Goal: Transaction & Acquisition: Purchase product/service

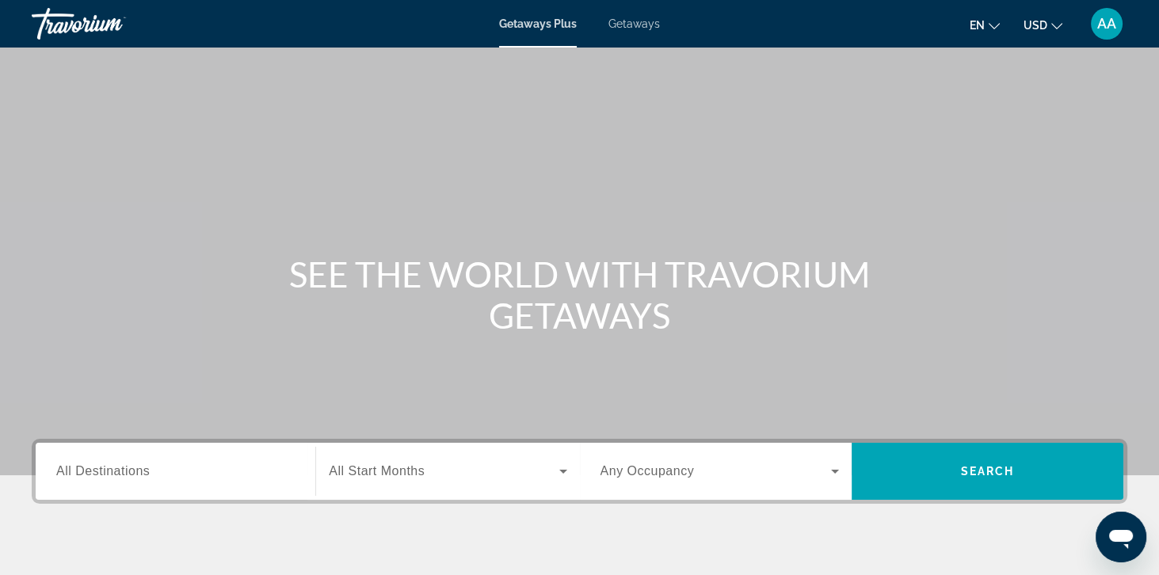
scroll to position [13, 0]
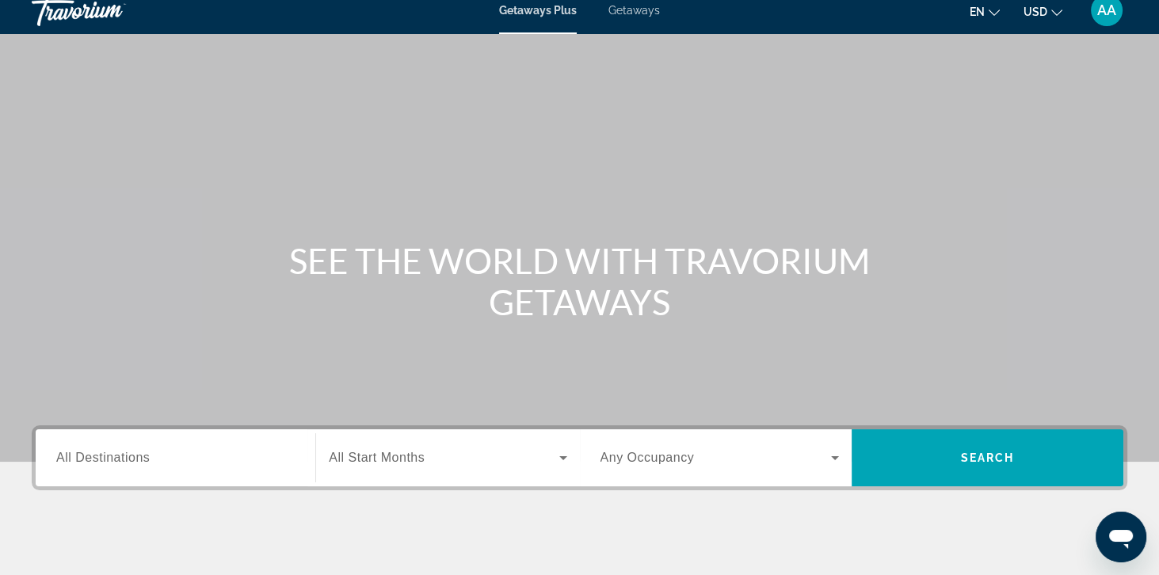
click at [640, 14] on span "Getaways" at bounding box center [633, 10] width 51 height 13
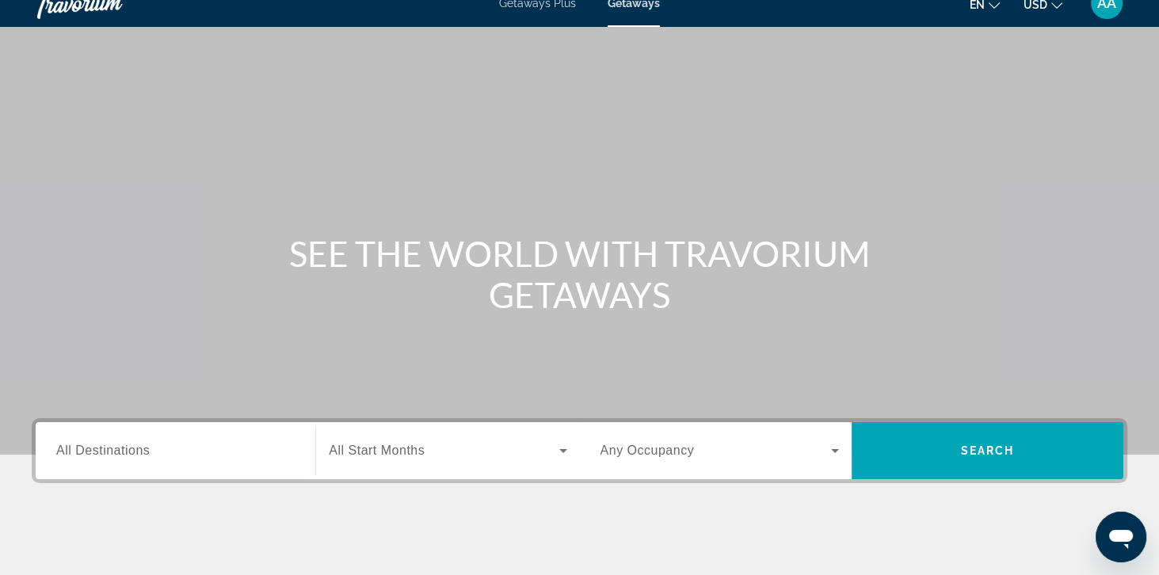
scroll to position [17, 0]
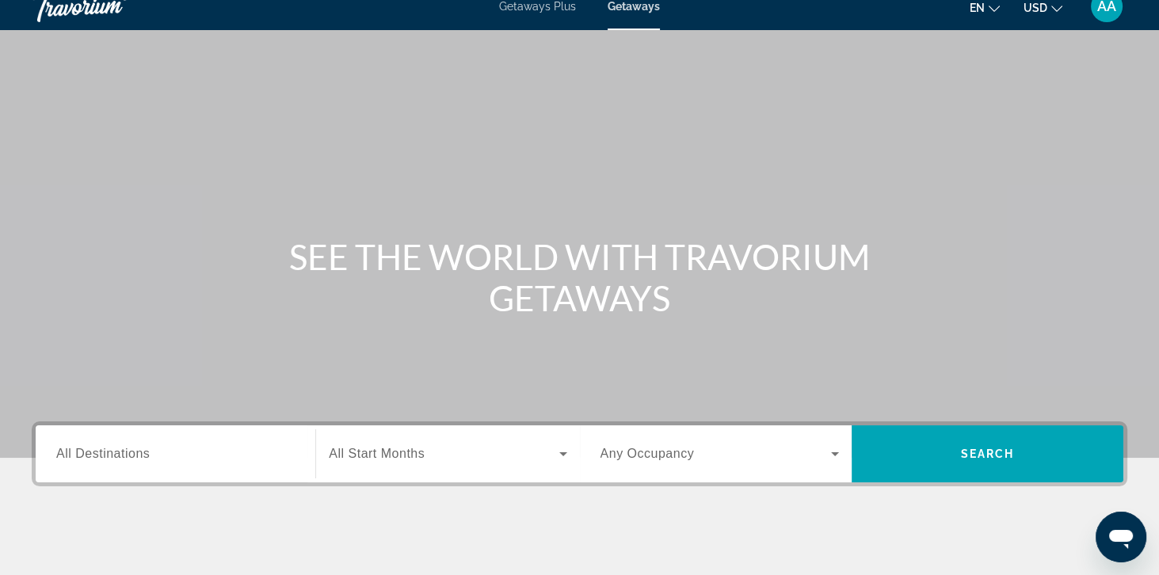
click at [133, 460] on div "Destination All Destinations" at bounding box center [175, 454] width 238 height 45
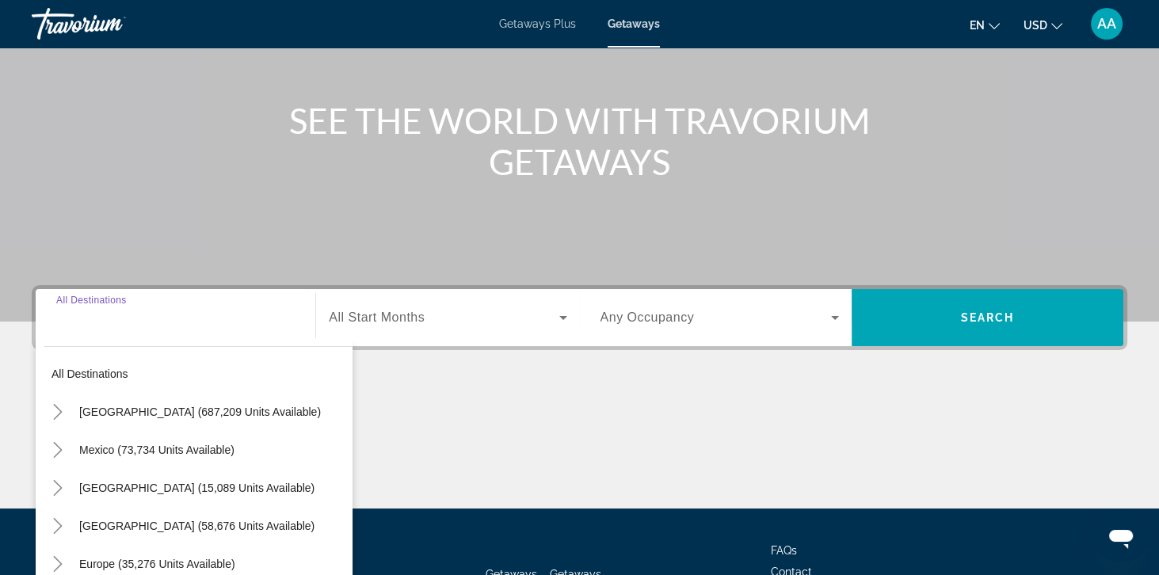
scroll to position [204, 0]
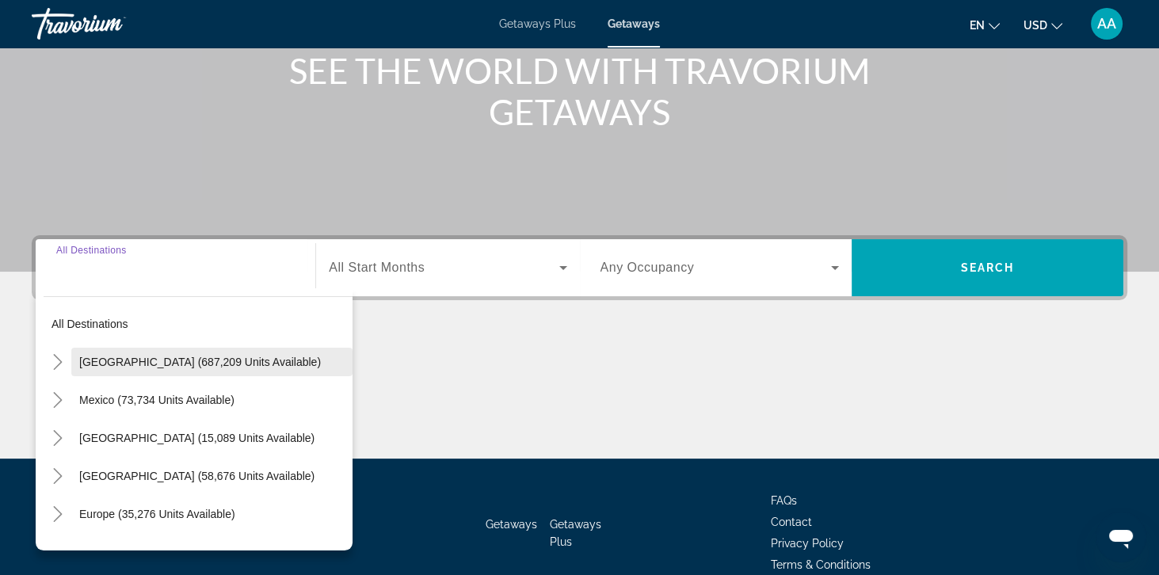
click at [101, 364] on span "United States (687,209 units available)" at bounding box center [200, 362] width 242 height 13
type input "**********"
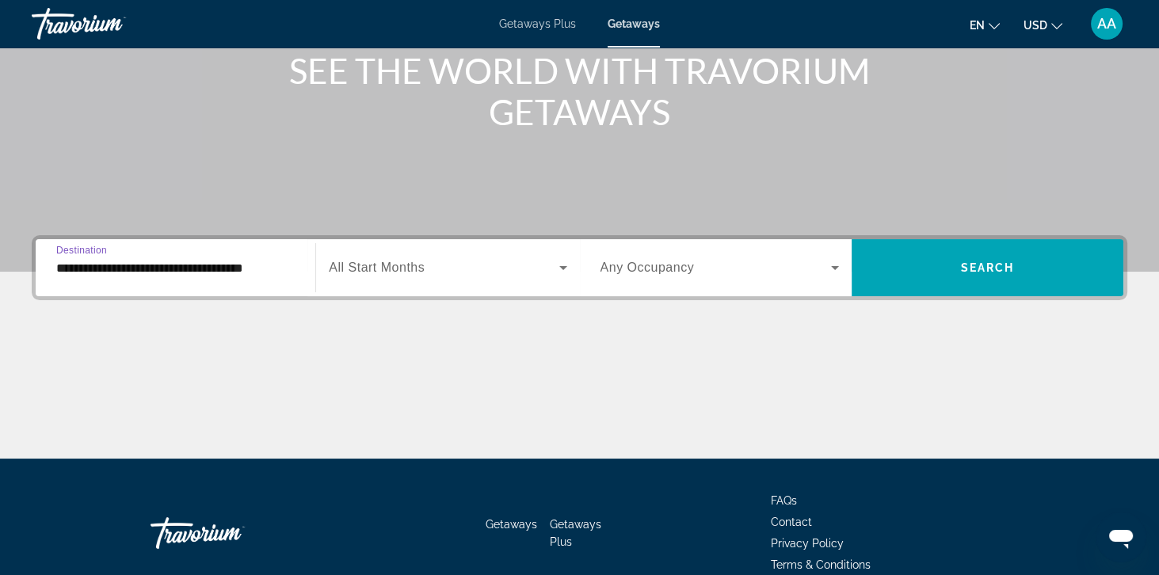
click at [350, 276] on span "Search widget" at bounding box center [444, 267] width 230 height 19
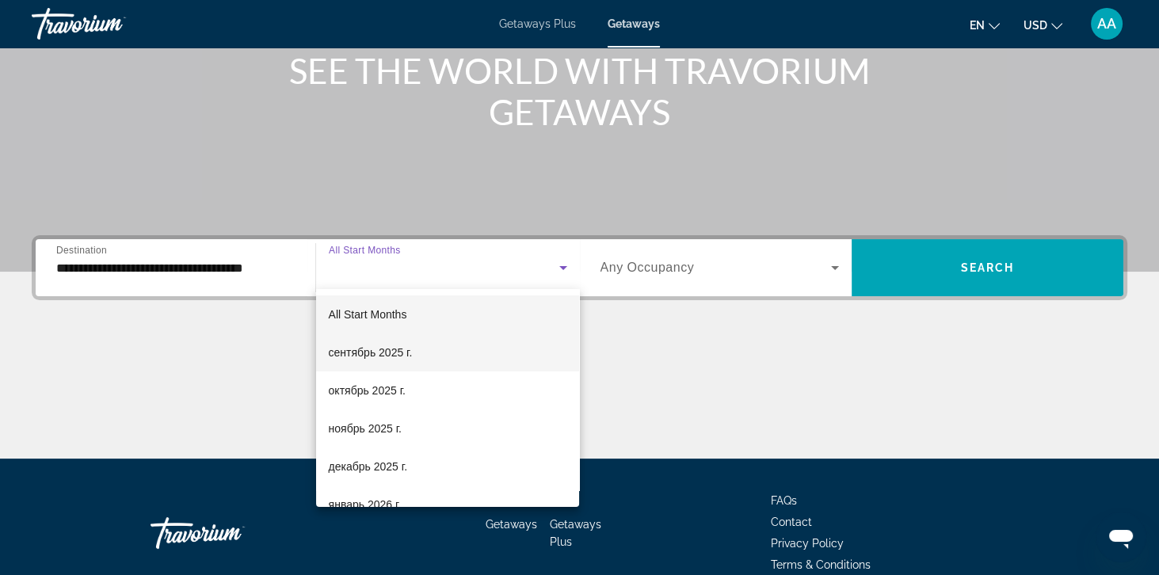
click at [349, 363] on mat-option "сентябрь 2025 г." at bounding box center [448, 353] width 264 height 38
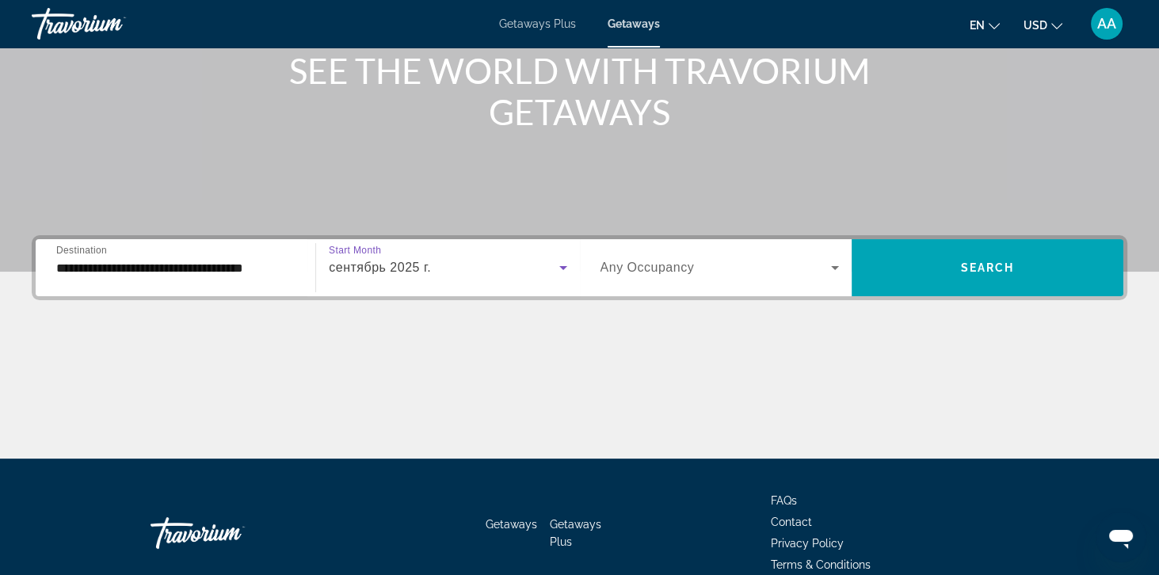
click at [631, 273] on span "Any Occupancy" at bounding box center [648, 267] width 94 height 13
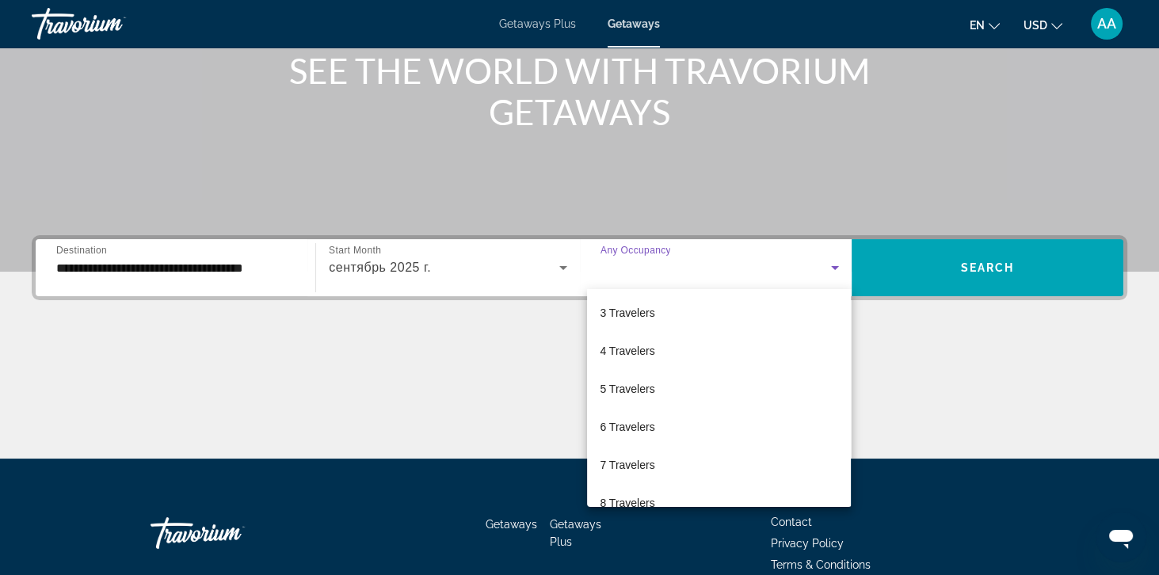
scroll to position [79, 0]
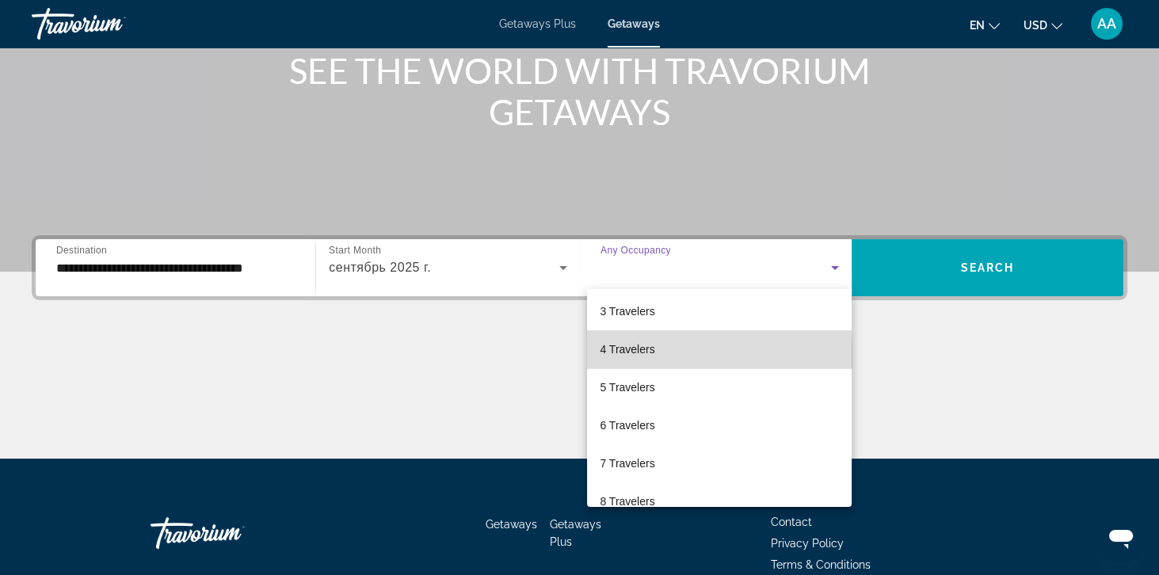
click at [622, 360] on mat-option "4 Travelers" at bounding box center [719, 349] width 264 height 38
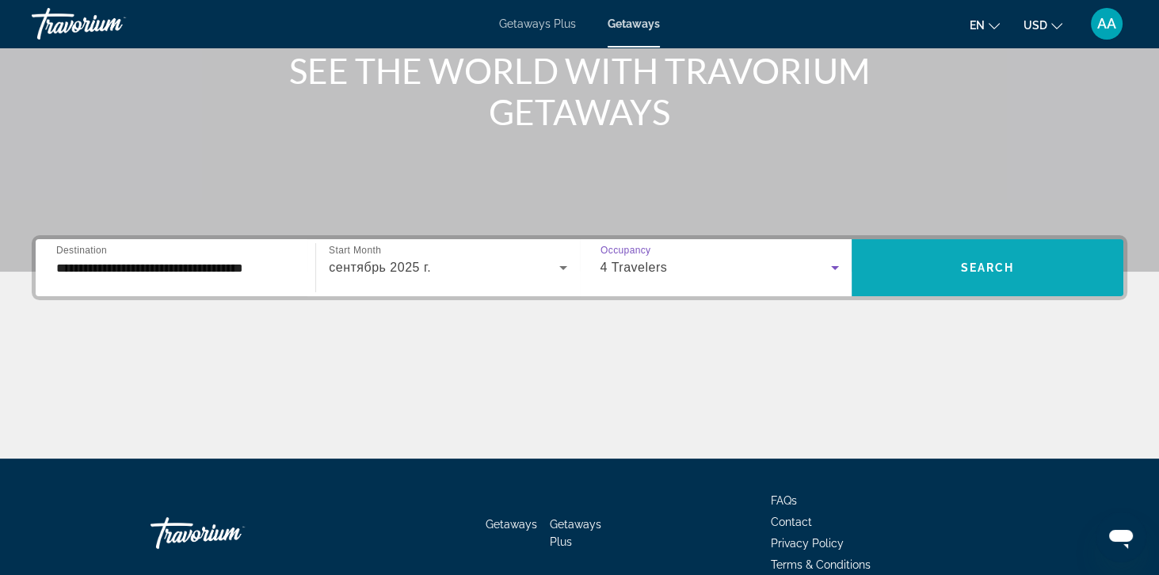
click at [1028, 282] on span "Search widget" at bounding box center [988, 268] width 272 height 38
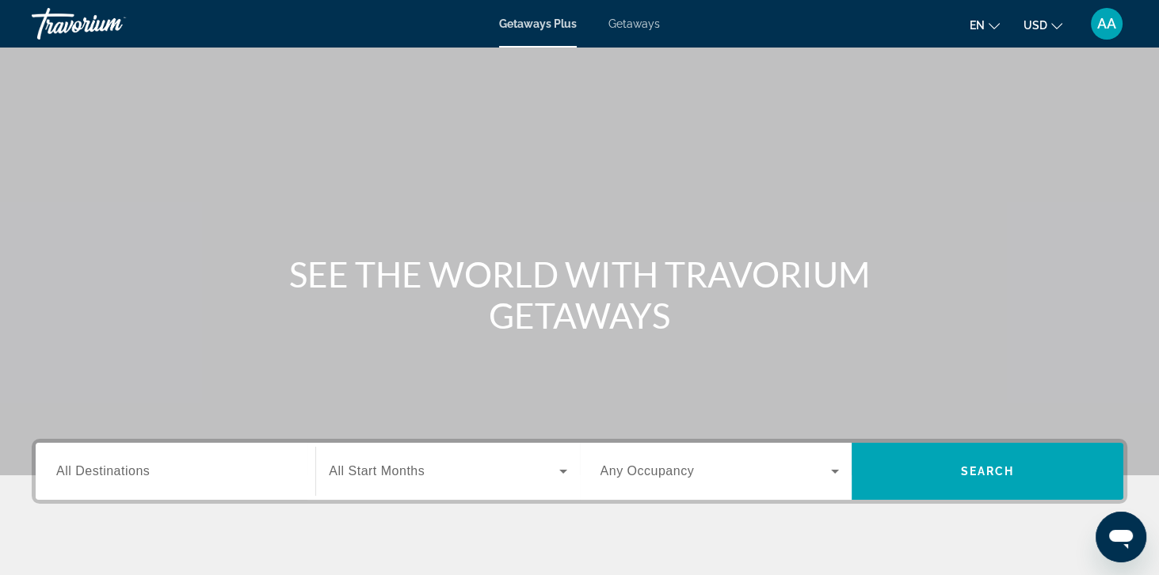
click at [653, 26] on span "Getaways" at bounding box center [633, 23] width 51 height 13
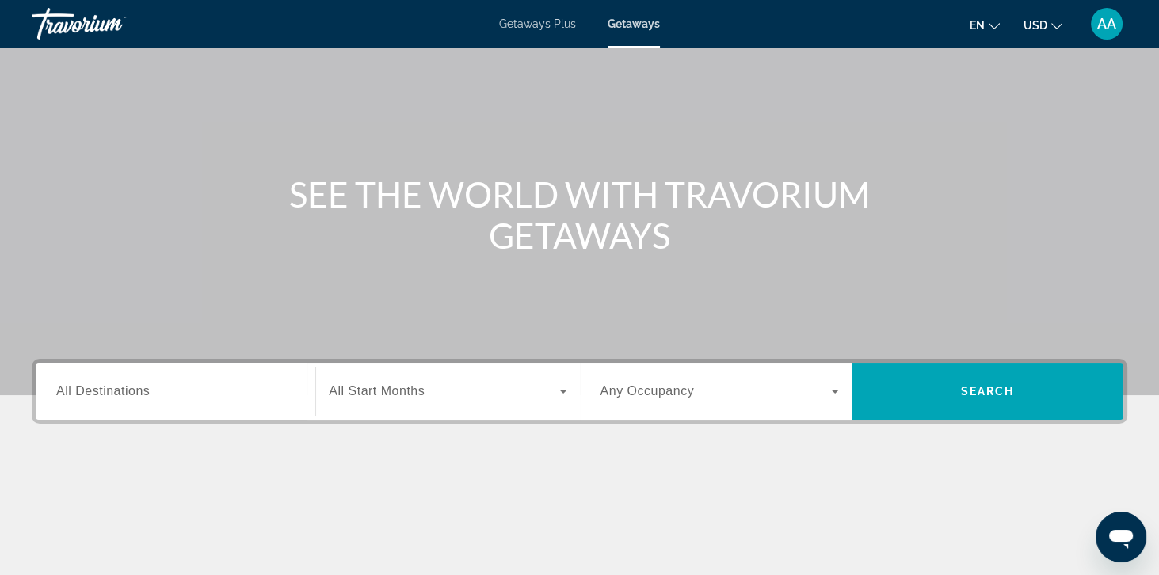
click at [89, 386] on span "All Destinations" at bounding box center [102, 390] width 93 height 13
click at [89, 386] on input "Destination All Destinations" at bounding box center [175, 392] width 238 height 19
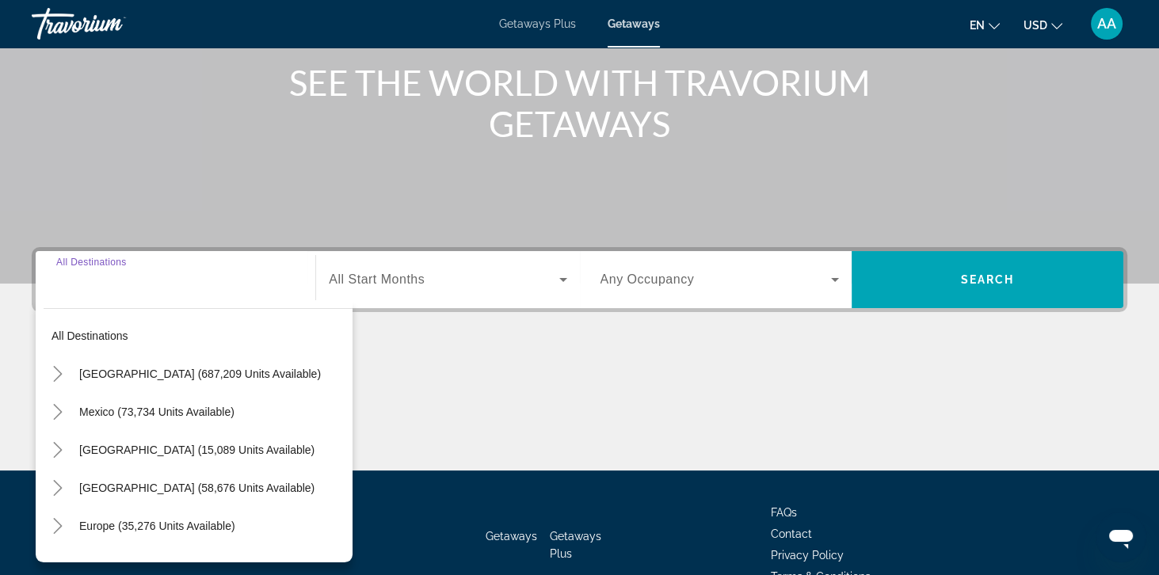
scroll to position [204, 0]
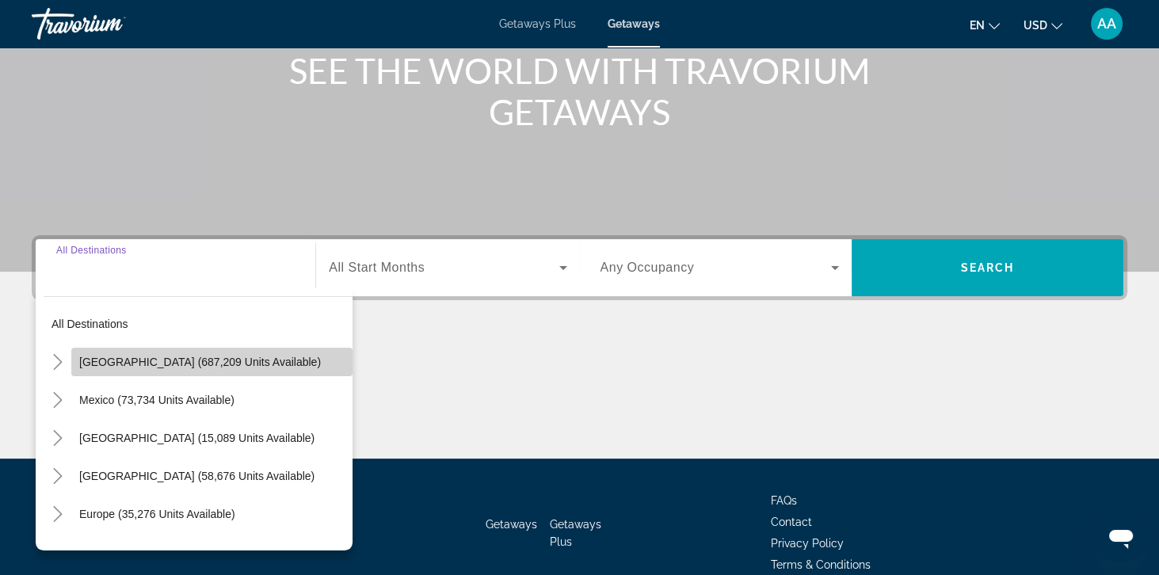
click at [101, 369] on span "Search widget" at bounding box center [211, 362] width 281 height 38
type input "**********"
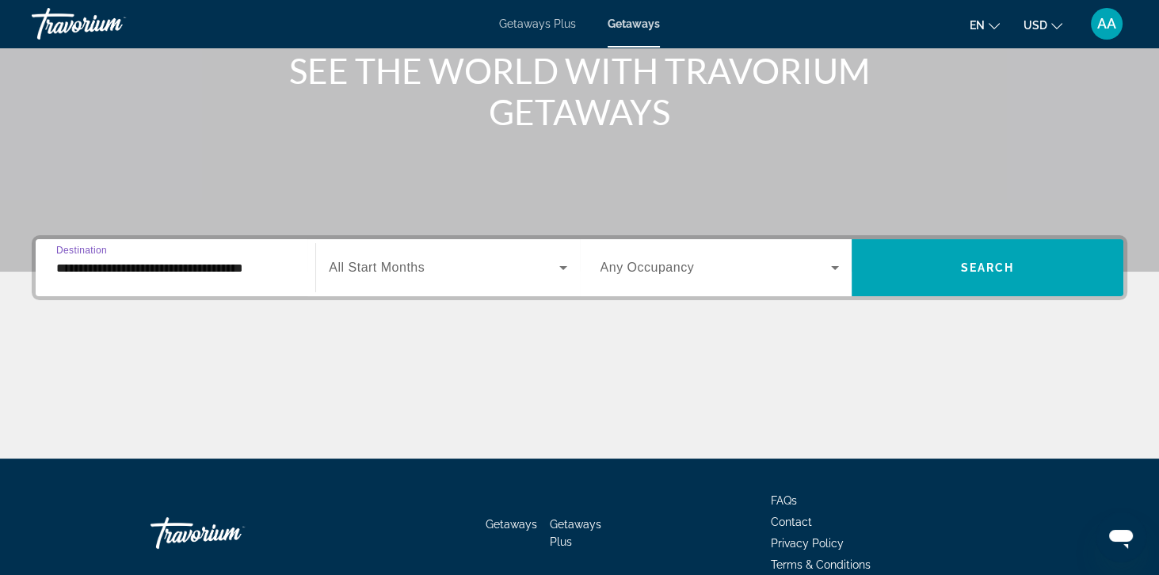
click at [368, 276] on span "Search widget" at bounding box center [444, 267] width 230 height 19
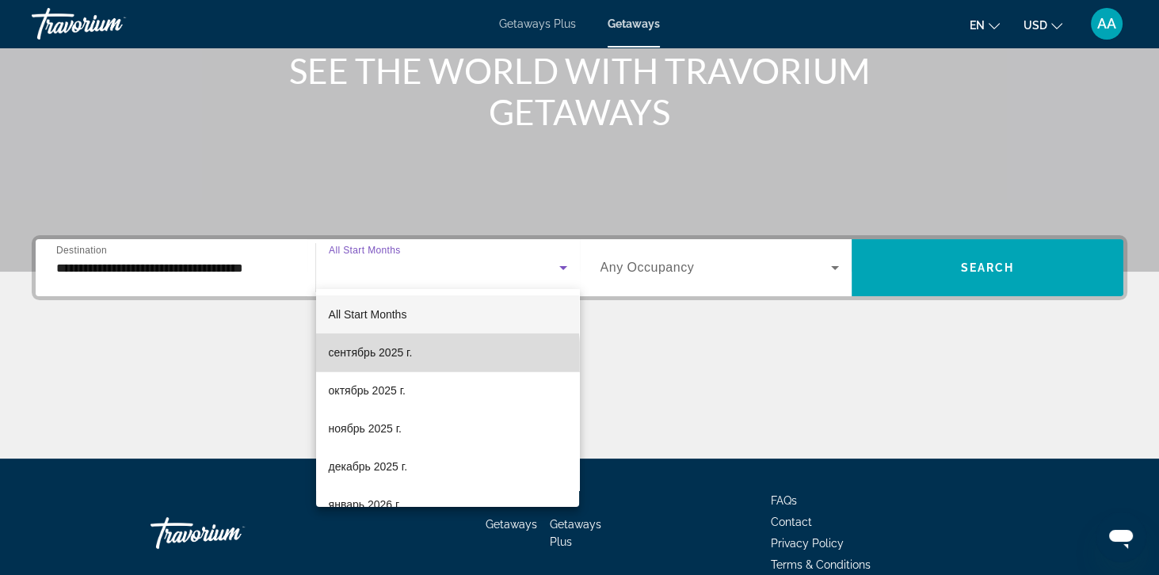
click at [353, 361] on span "сентябрь 2025 г." at bounding box center [371, 352] width 84 height 19
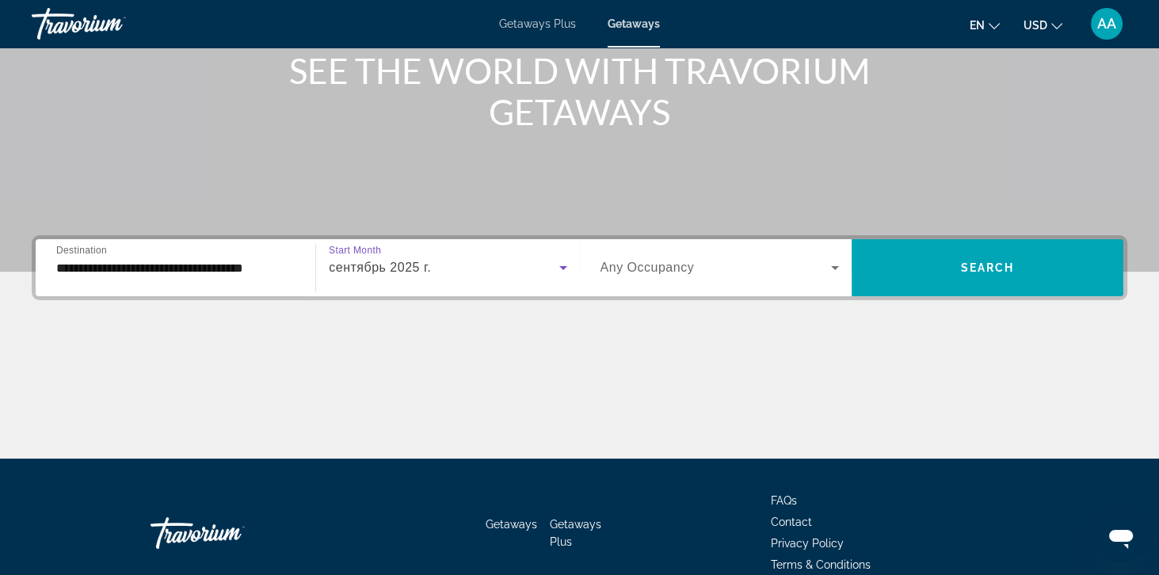
click at [629, 273] on span "Any Occupancy" at bounding box center [648, 267] width 94 height 13
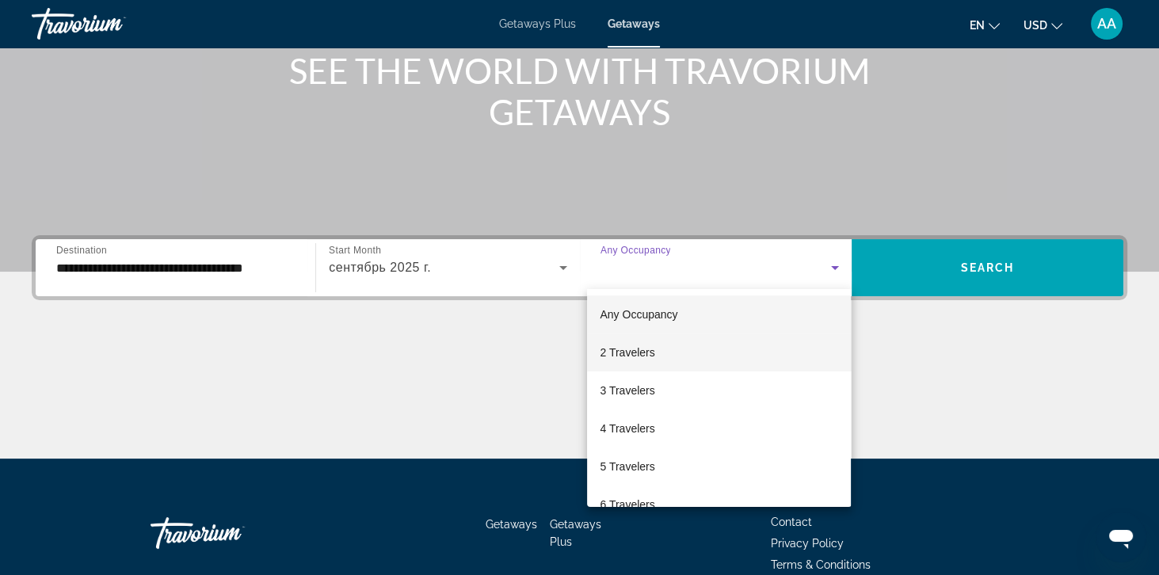
click at [628, 357] on span "2 Travelers" at bounding box center [627, 352] width 55 height 19
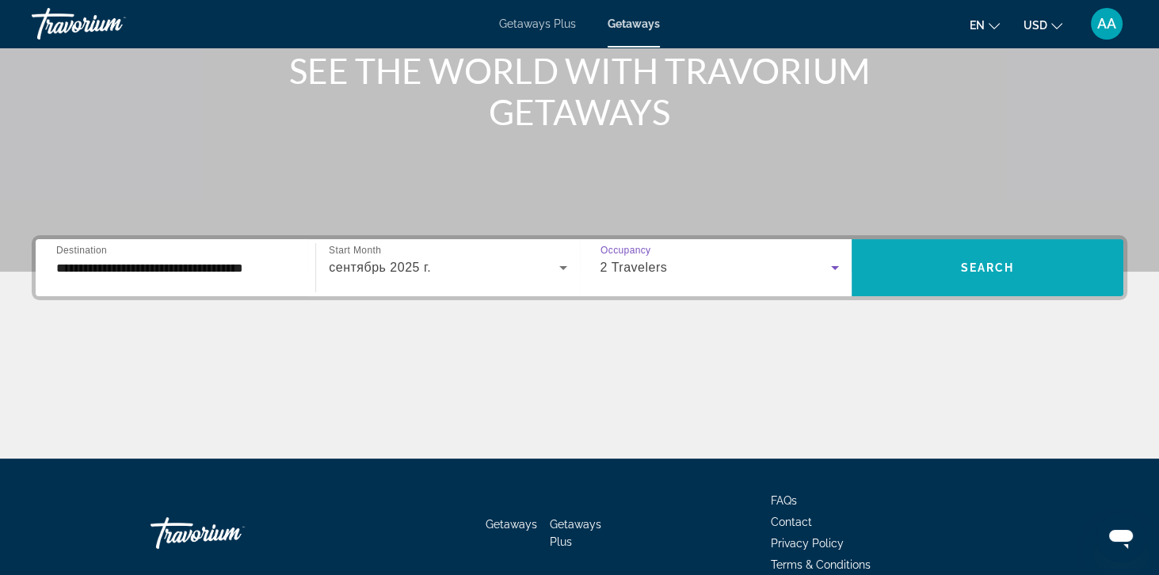
click at [1065, 264] on span "Search widget" at bounding box center [988, 268] width 272 height 38
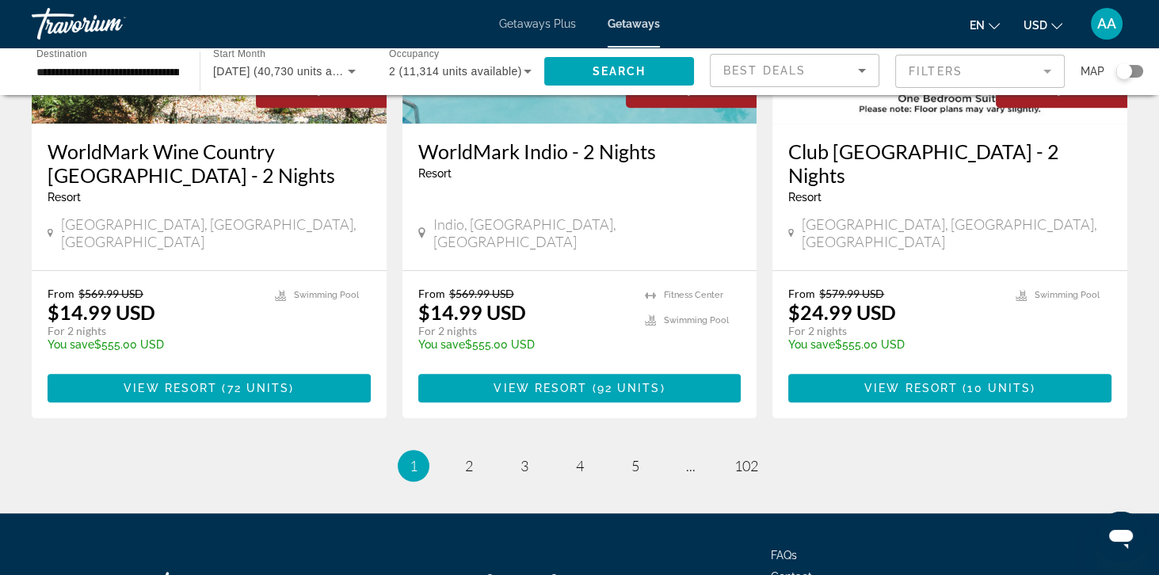
scroll to position [2042, 0]
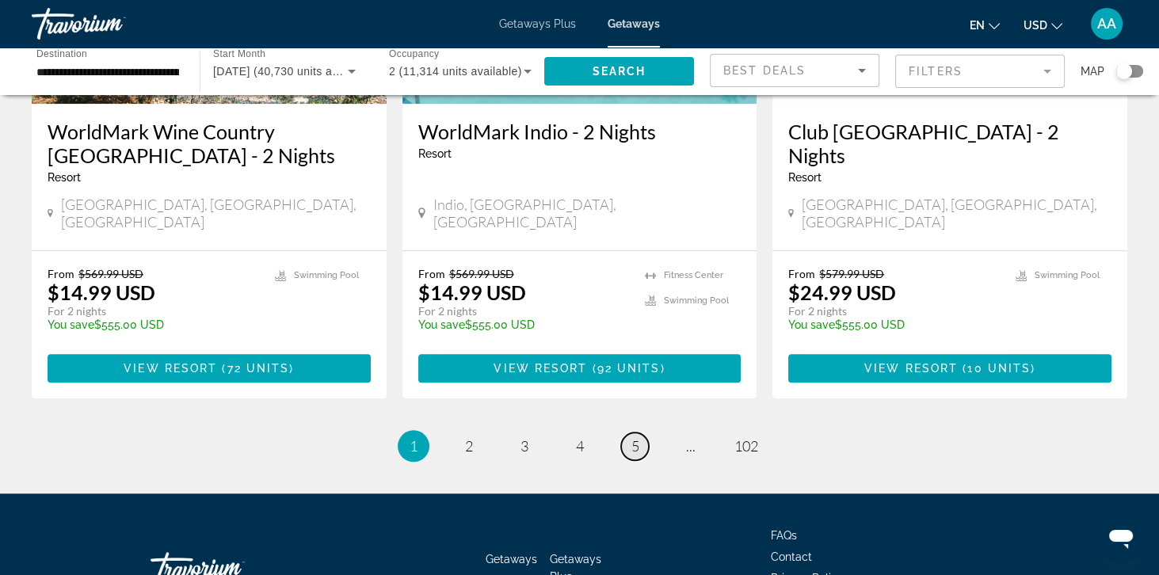
click at [626, 433] on link "page 5" at bounding box center [635, 447] width 28 height 28
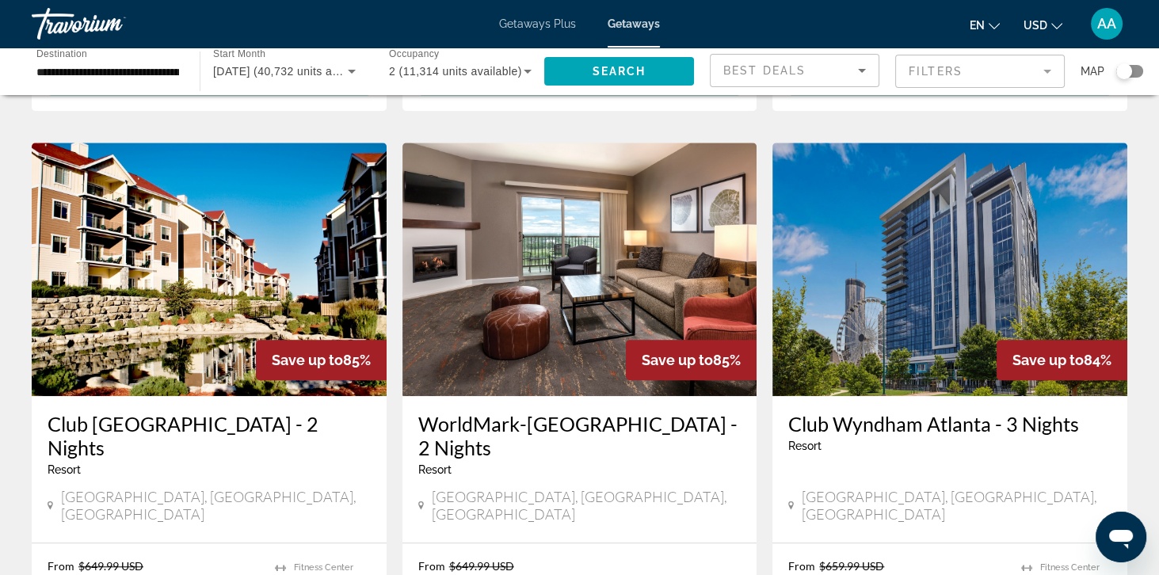
scroll to position [1752, 0]
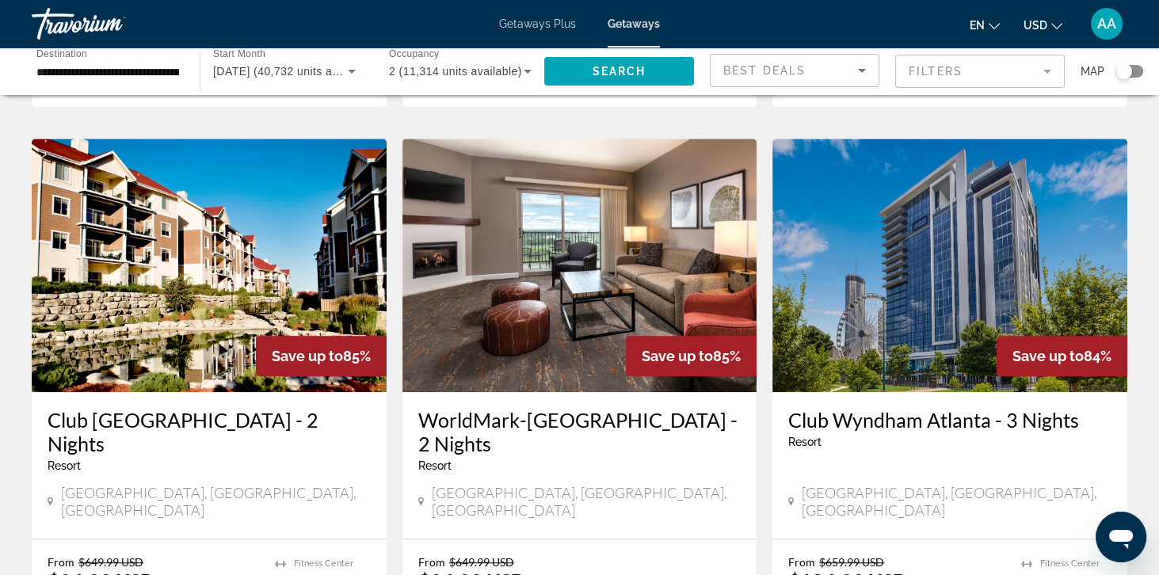
click at [1045, 254] on img "Main content" at bounding box center [949, 266] width 355 height 254
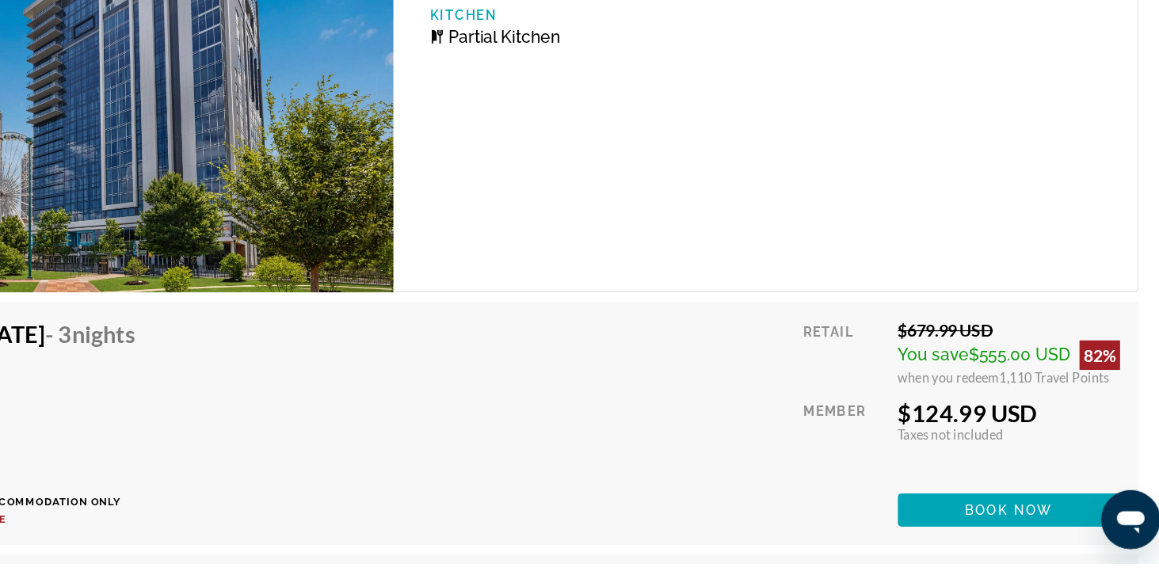
scroll to position [2986, 0]
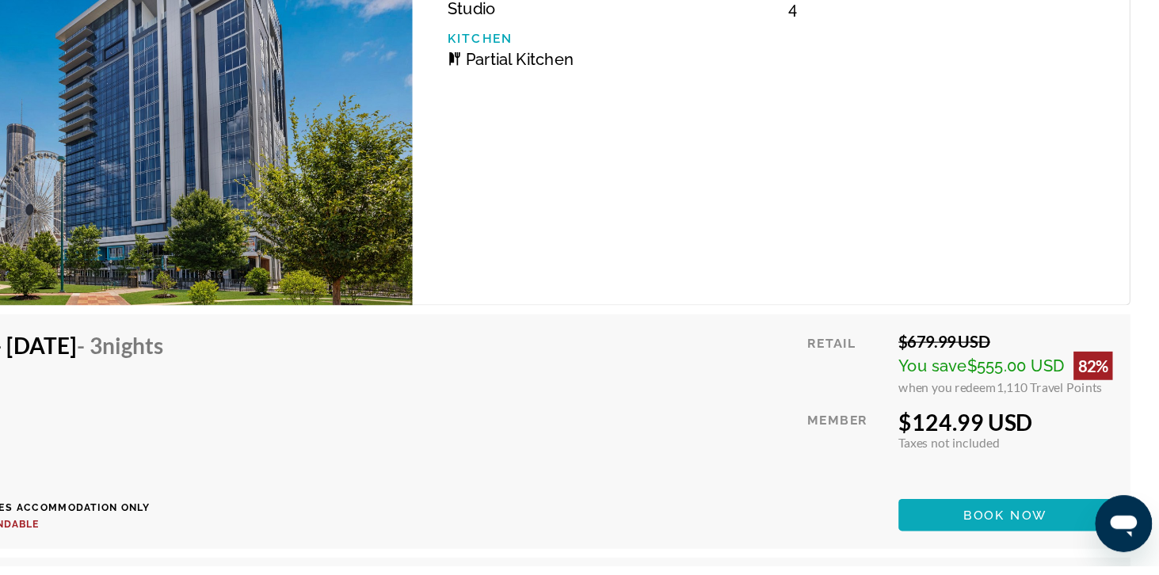
click at [1062, 536] on span "Main content" at bounding box center [1016, 529] width 191 height 38
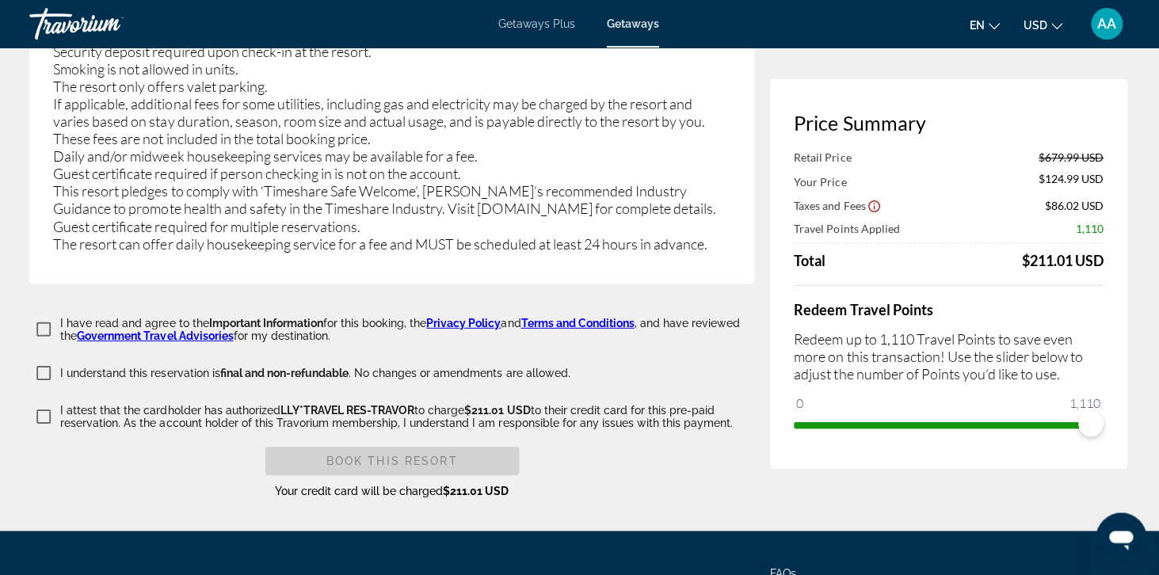
scroll to position [2965, 0]
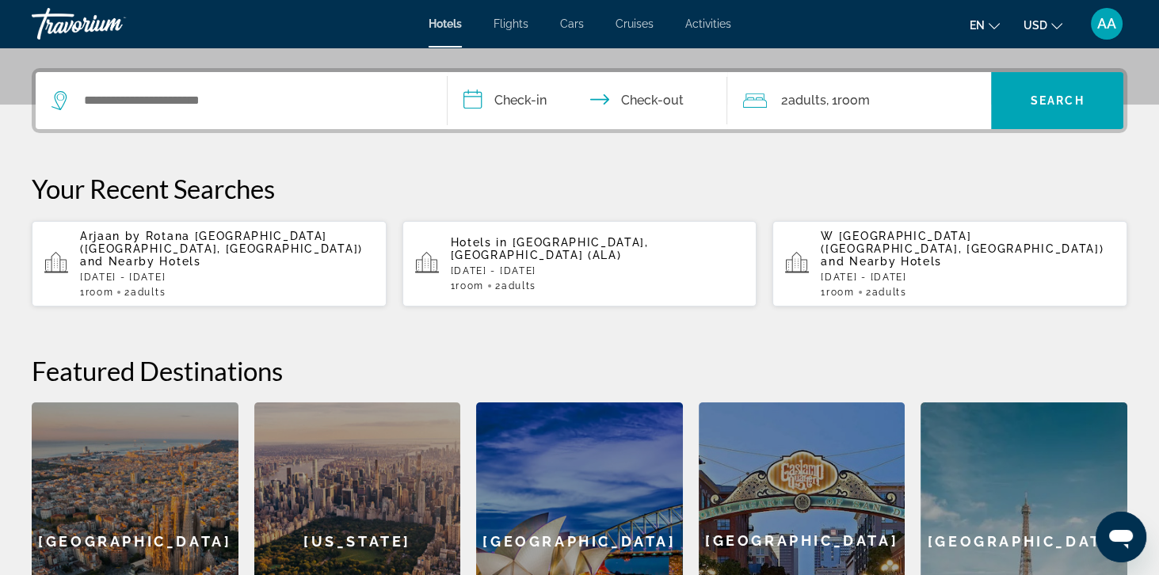
scroll to position [378, 0]
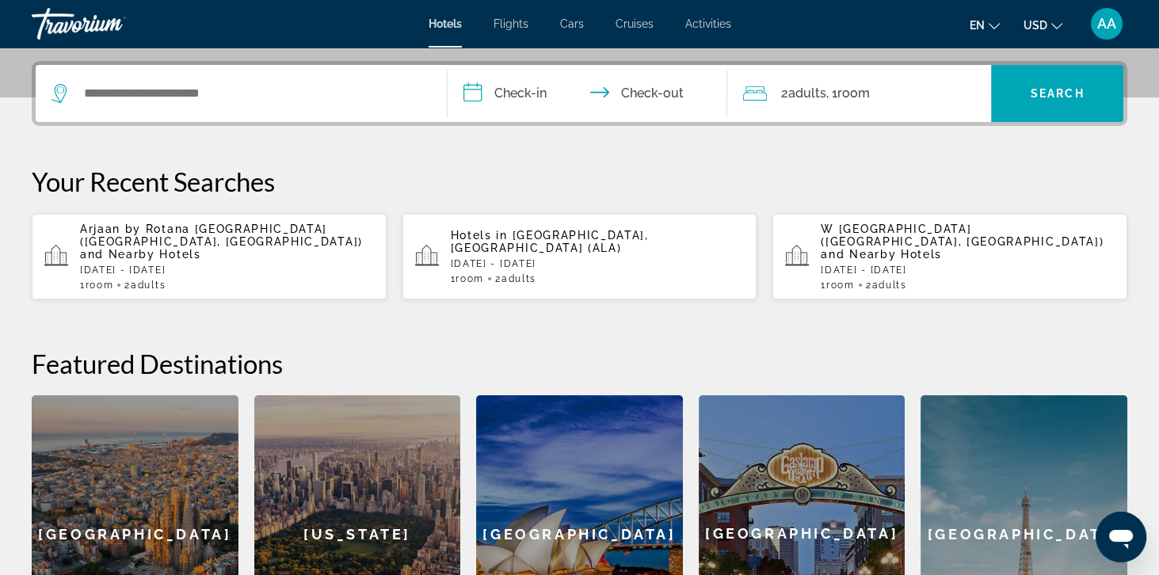
click at [502, 239] on span "Hotels in" at bounding box center [479, 235] width 57 height 13
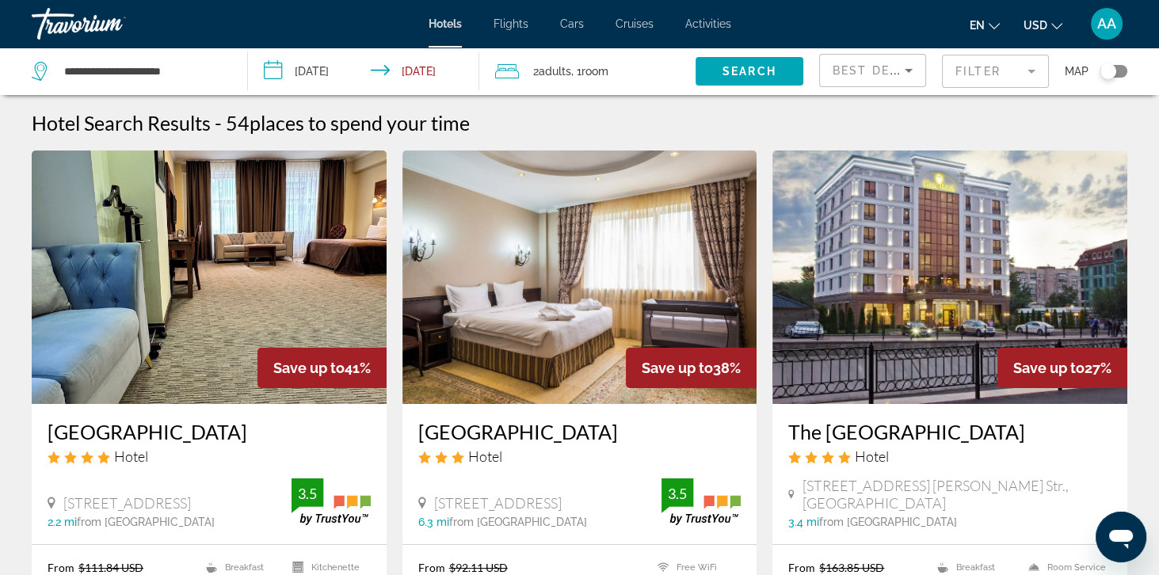
click at [1110, 30] on span "AA" at bounding box center [1106, 24] width 19 height 16
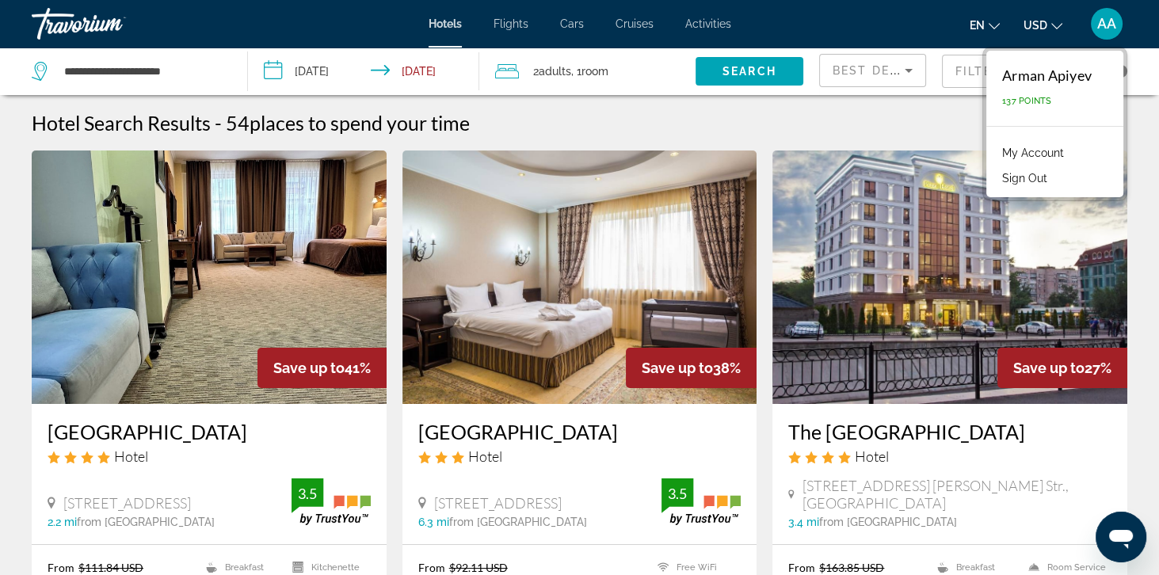
click at [1058, 152] on link "My Account" at bounding box center [1033, 153] width 78 height 21
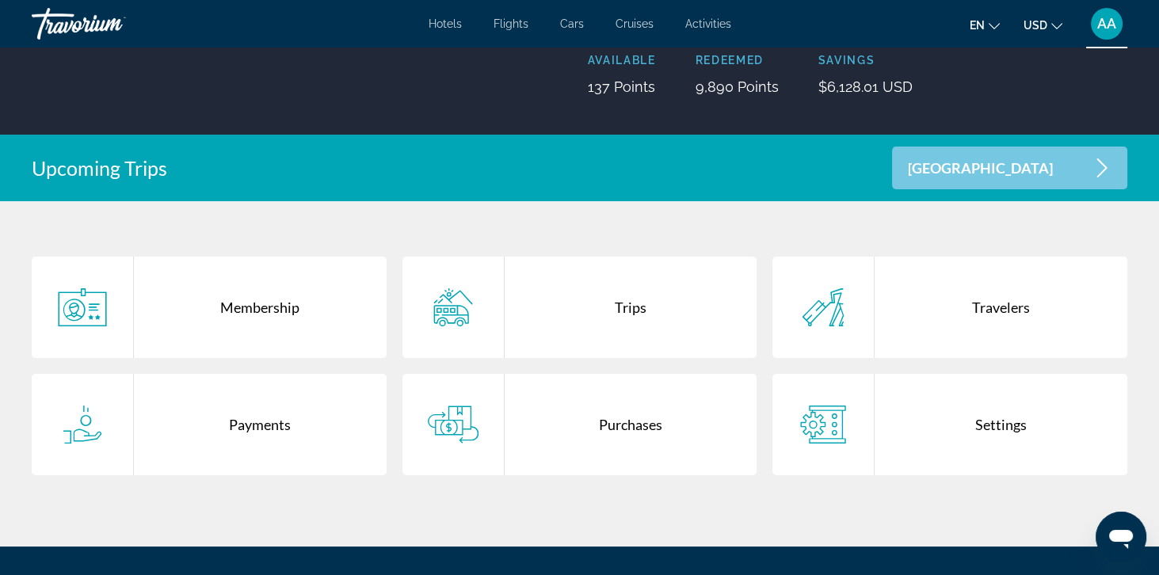
scroll to position [226, 0]
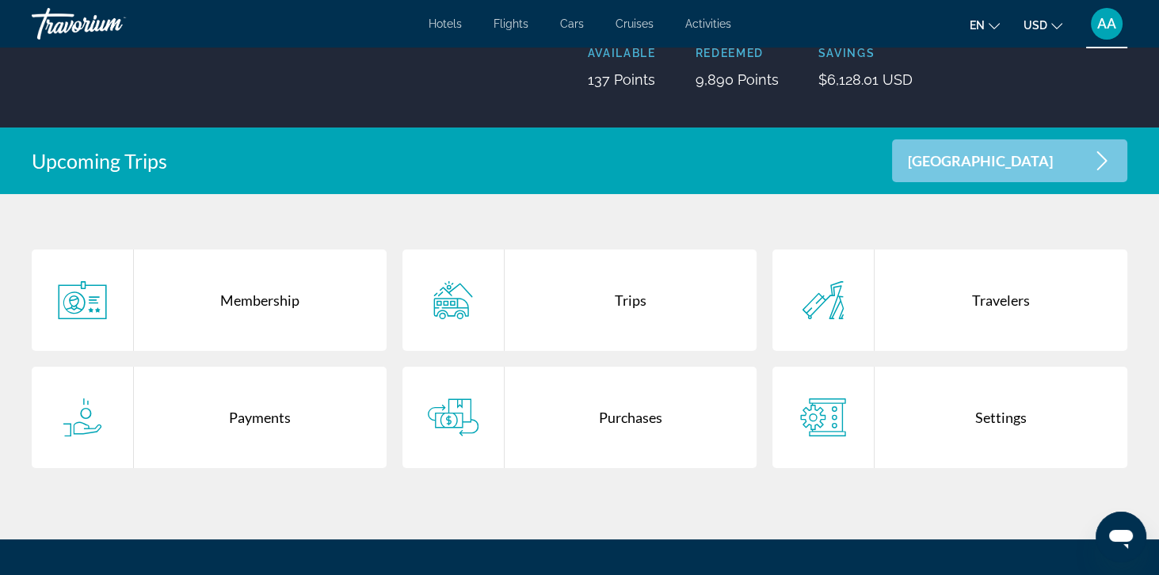
click at [540, 430] on div "Purchases" at bounding box center [631, 417] width 253 height 101
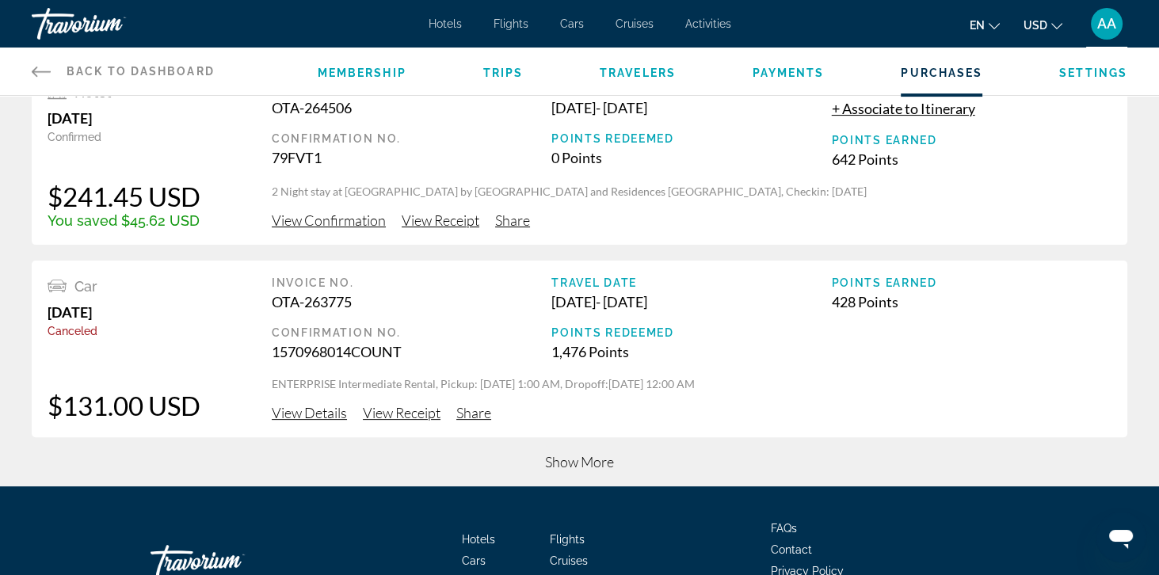
scroll to position [654, 0]
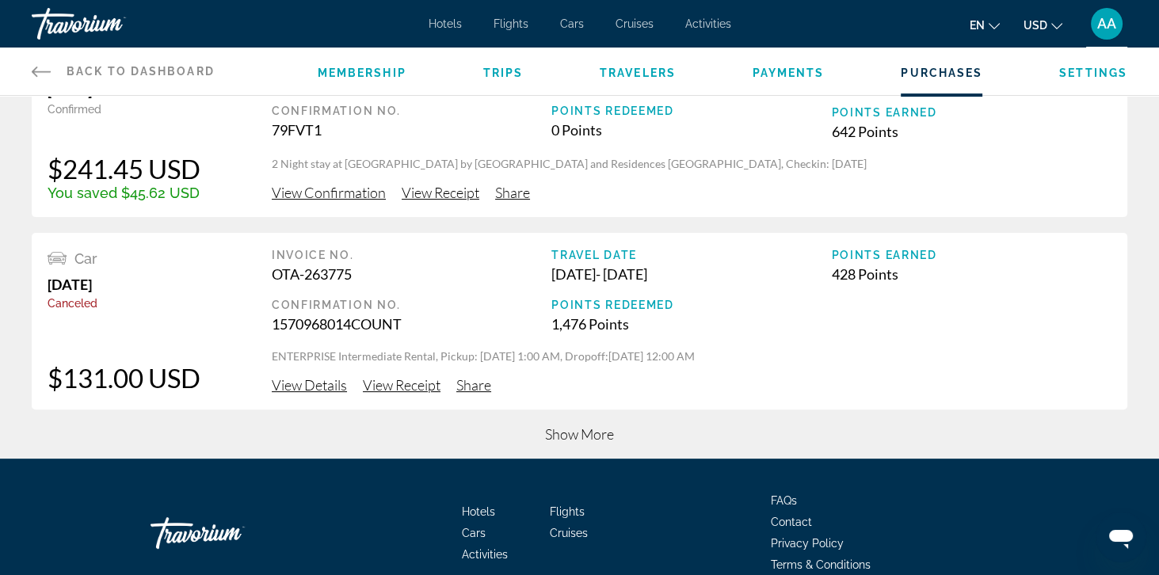
click at [560, 438] on span "Show More" at bounding box center [579, 433] width 69 height 17
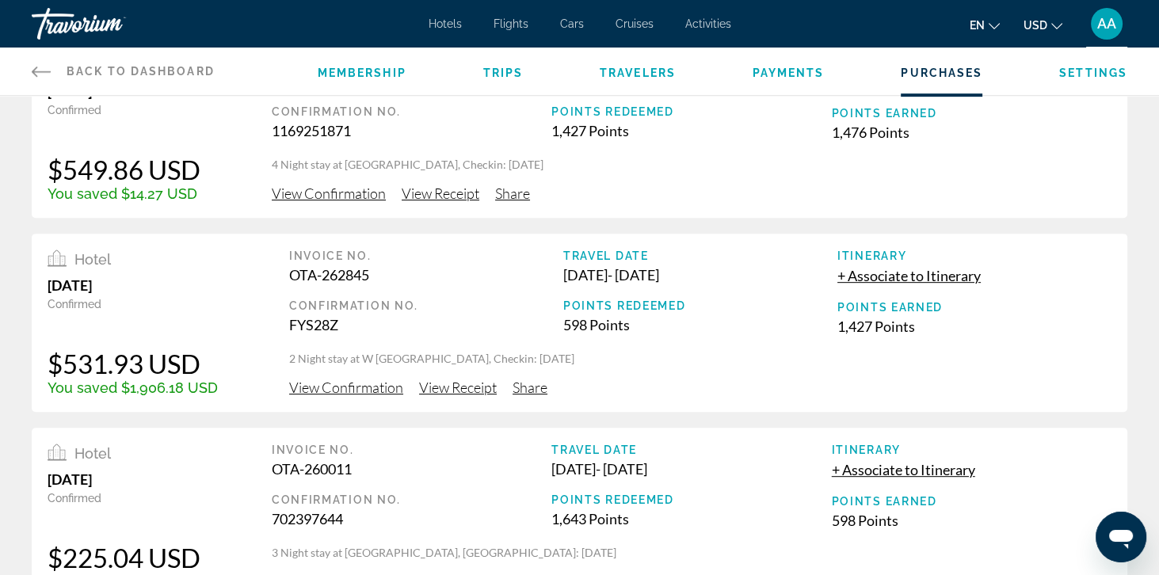
scroll to position [1055, 0]
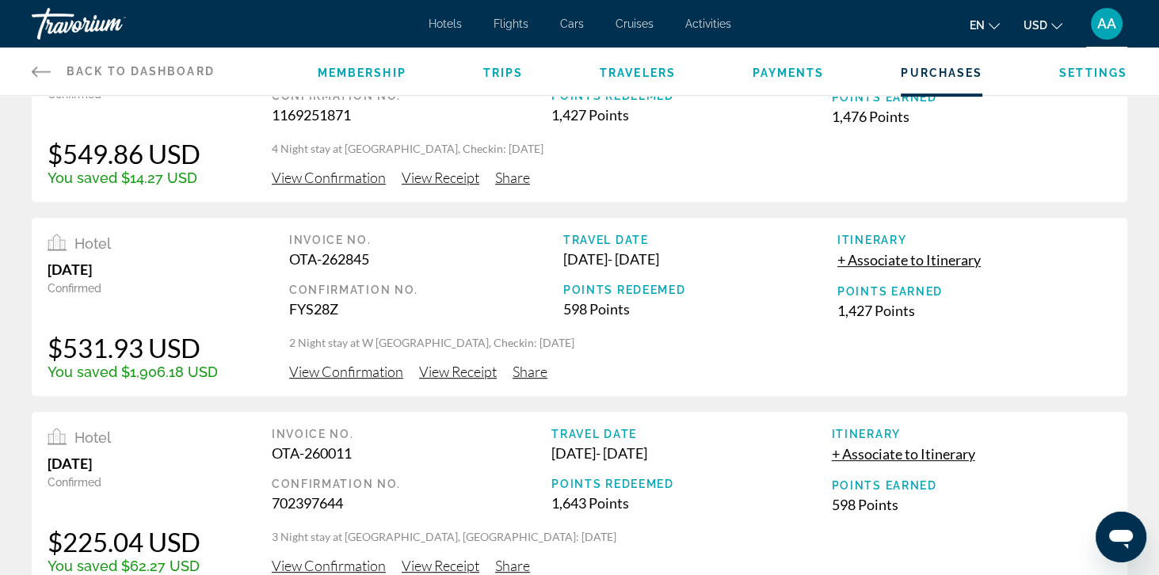
click at [317, 372] on span "View Confirmation" at bounding box center [346, 371] width 114 height 17
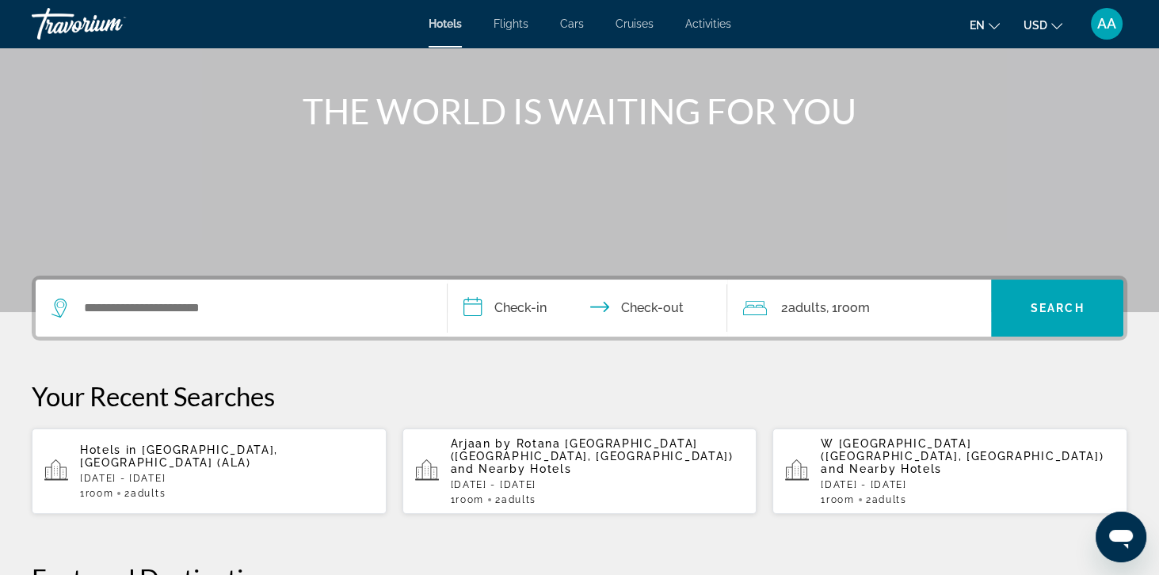
scroll to position [173, 0]
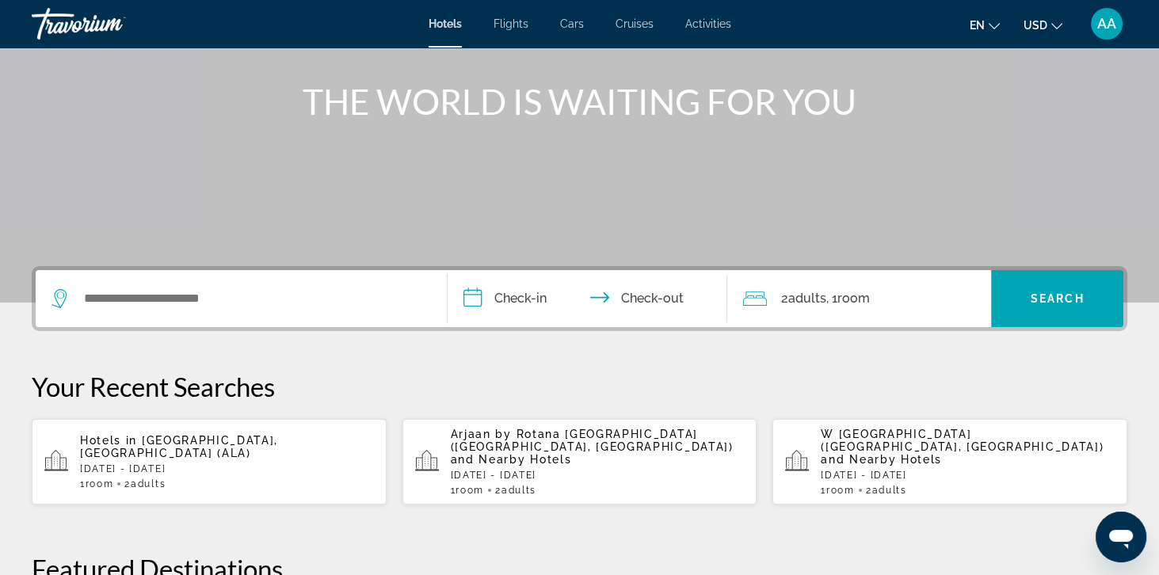
click at [489, 470] on p "[DATE] - [DATE]" at bounding box center [598, 475] width 294 height 11
